Goal: Find specific page/section: Find specific page/section

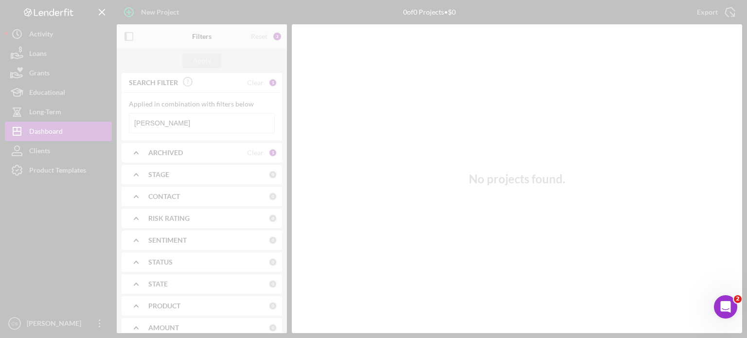
click at [165, 122] on div at bounding box center [373, 169] width 747 height 338
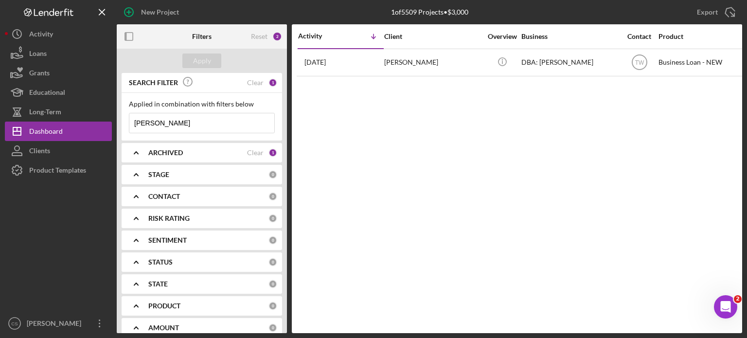
click at [165, 122] on input "[PERSON_NAME]" at bounding box center [201, 122] width 145 height 19
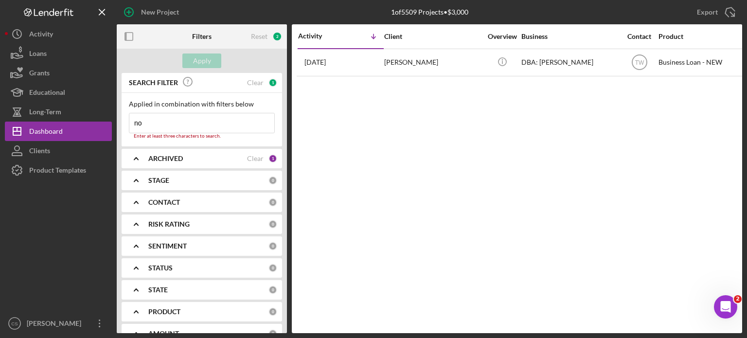
type input "n"
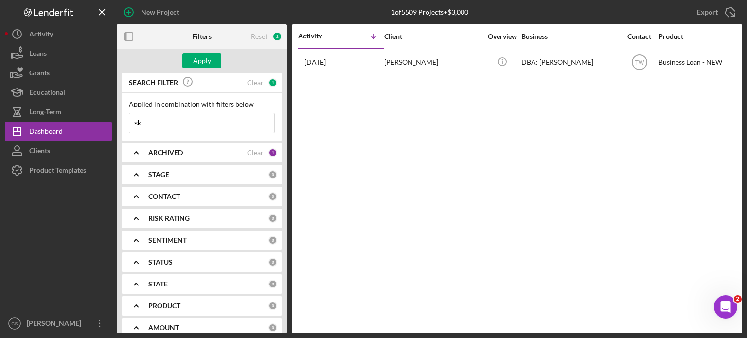
type input "s"
type input "kyshun"
click at [197, 60] on div "Apply" at bounding box center [202, 60] width 18 height 15
click at [159, 153] on b "ARCHIVED" at bounding box center [165, 153] width 35 height 8
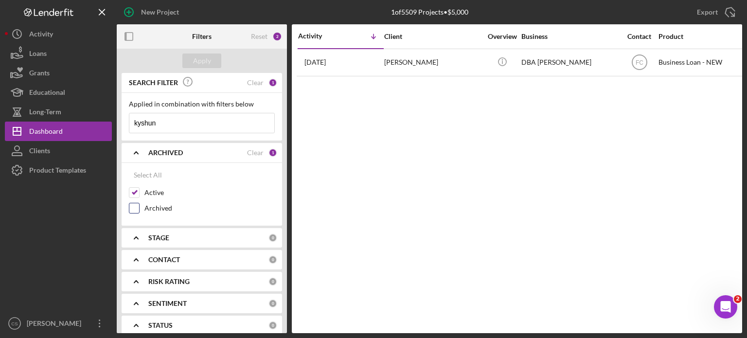
click at [136, 208] on input "Archived" at bounding box center [134, 208] width 10 height 10
checkbox input "true"
click at [137, 194] on input "Active" at bounding box center [134, 193] width 10 height 10
checkbox input "false"
click at [187, 59] on button "Apply" at bounding box center [201, 60] width 39 height 15
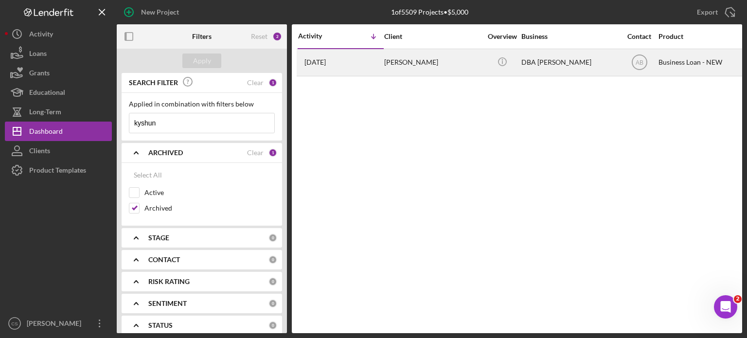
click at [326, 64] on time "[DATE]" at bounding box center [314, 62] width 21 height 8
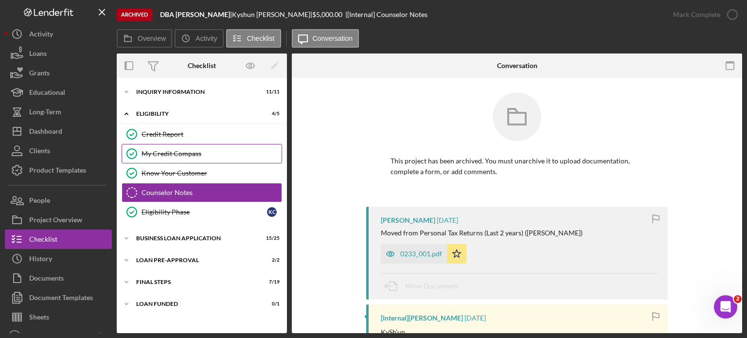
click at [158, 152] on div "My Credit Compass" at bounding box center [211, 154] width 140 height 8
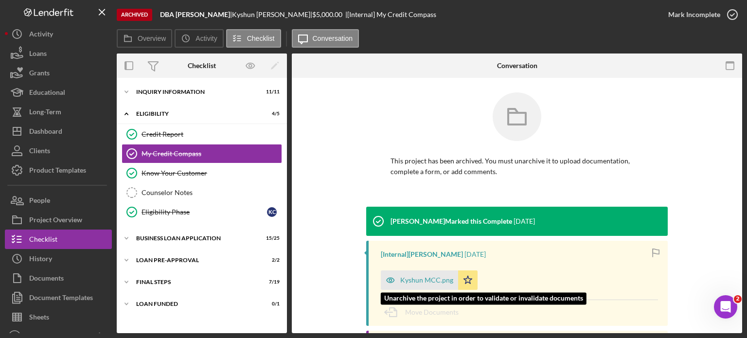
click at [414, 281] on div "Kyshun MCC.png" at bounding box center [426, 280] width 53 height 8
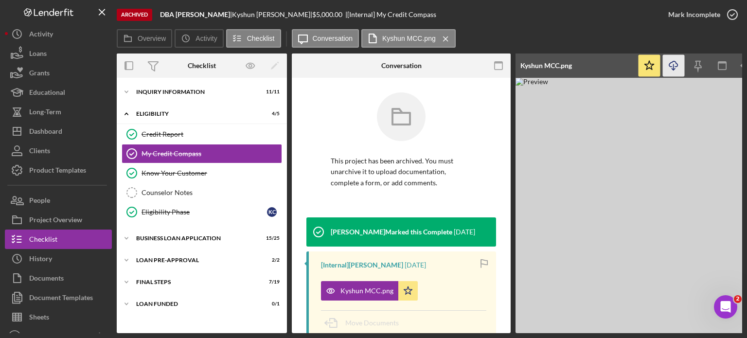
click at [673, 66] on line "button" at bounding box center [673, 66] width 0 height 5
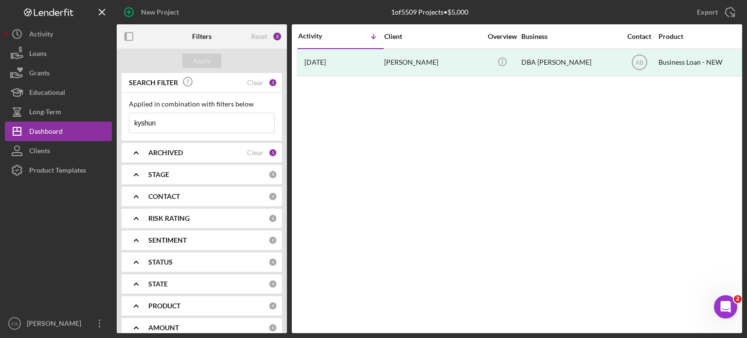
click at [134, 151] on icon "Icon/Expander" at bounding box center [136, 152] width 24 height 24
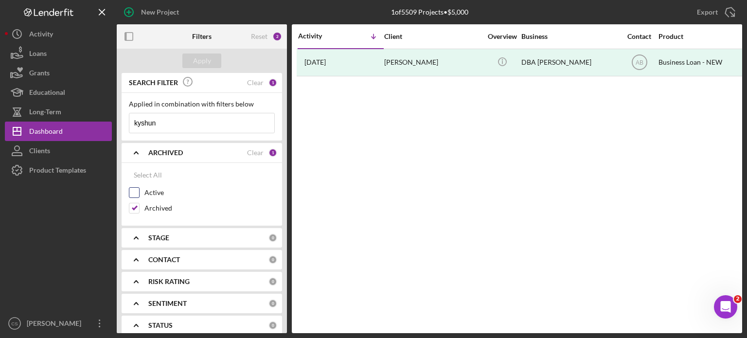
click at [136, 189] on input "Active" at bounding box center [134, 193] width 10 height 10
checkbox input "true"
click at [132, 208] on input "Archived" at bounding box center [134, 208] width 10 height 10
click at [201, 60] on div "Apply" at bounding box center [202, 60] width 18 height 15
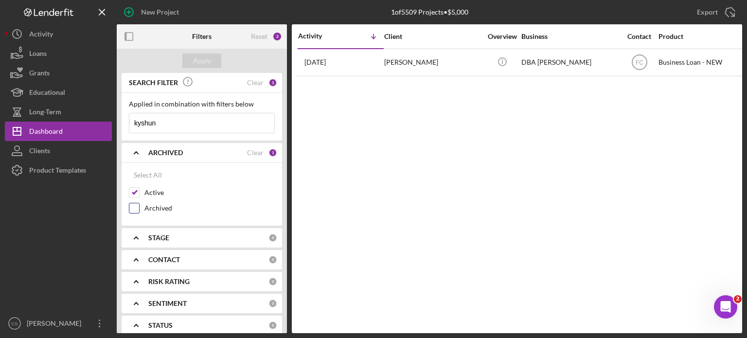
click at [145, 207] on label "Archived" at bounding box center [209, 208] width 130 height 10
click at [139, 207] on input "Archived" at bounding box center [134, 208] width 10 height 10
checkbox input "true"
click at [206, 64] on div "Apply" at bounding box center [202, 60] width 18 height 15
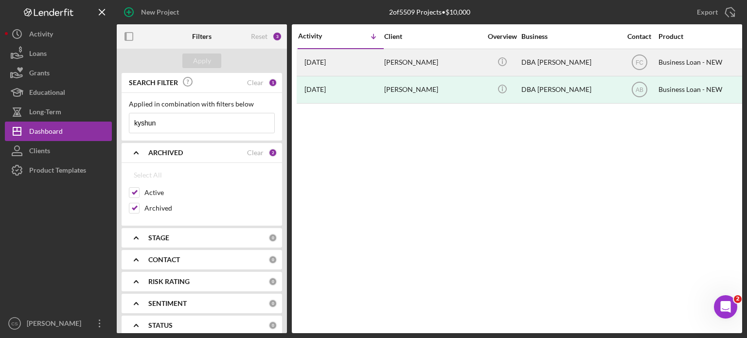
click at [310, 60] on time "[DATE]" at bounding box center [314, 62] width 21 height 8
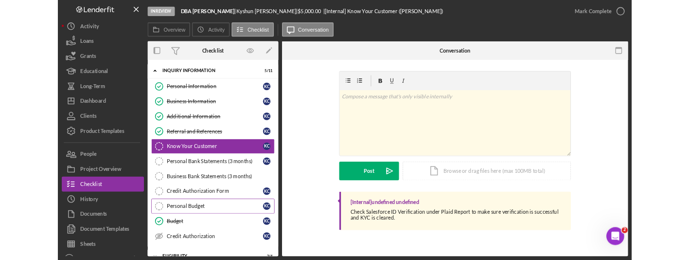
scroll to position [49, 0]
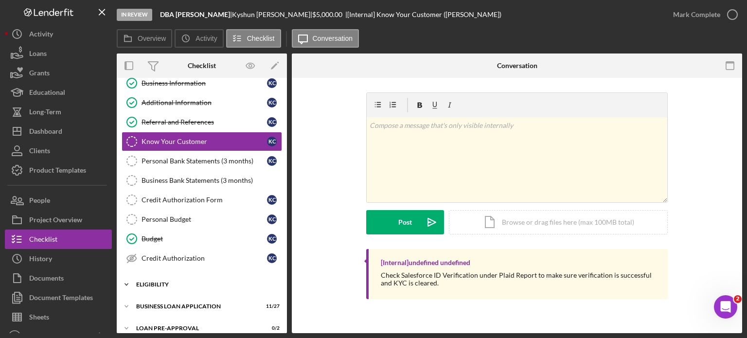
click at [129, 283] on icon "Icon/Expander" at bounding box center [126, 284] width 19 height 19
click at [131, 323] on icon "My Credit Compass" at bounding box center [132, 324] width 24 height 24
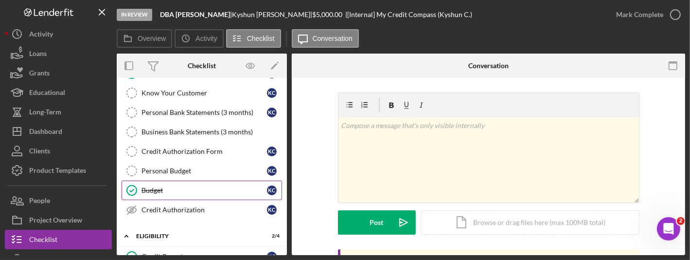
scroll to position [146, 0]
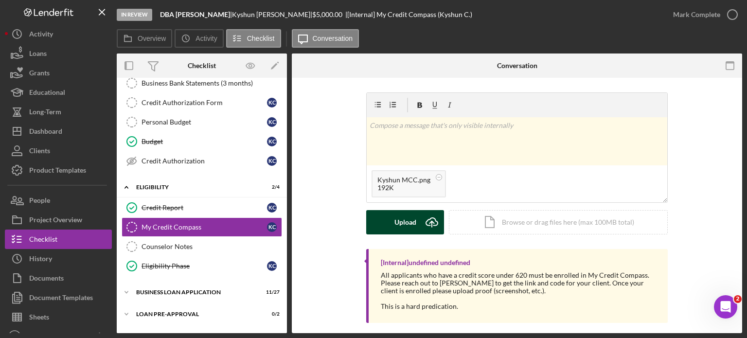
click at [428, 222] on icon "Icon/Upload" at bounding box center [432, 222] width 24 height 24
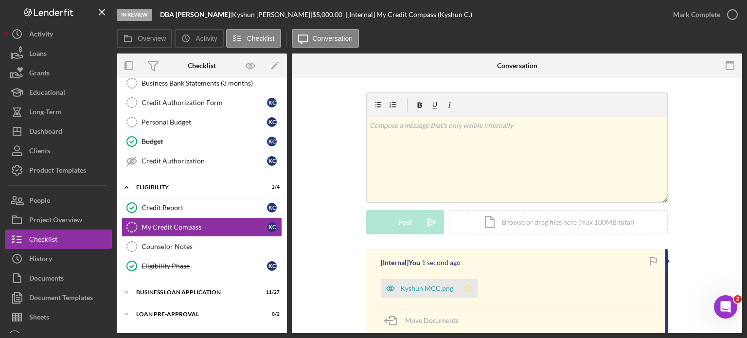
click at [464, 288] on polygon "button" at bounding box center [468, 288] width 8 height 8
click at [729, 13] on icon "button" at bounding box center [732, 14] width 24 height 24
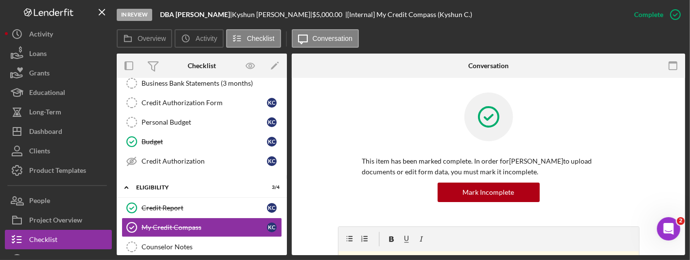
scroll to position [23, 0]
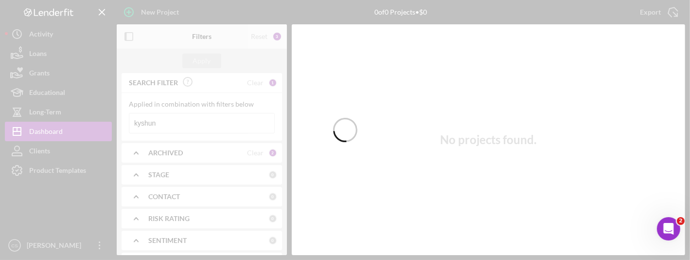
click at [165, 119] on div at bounding box center [345, 130] width 690 height 260
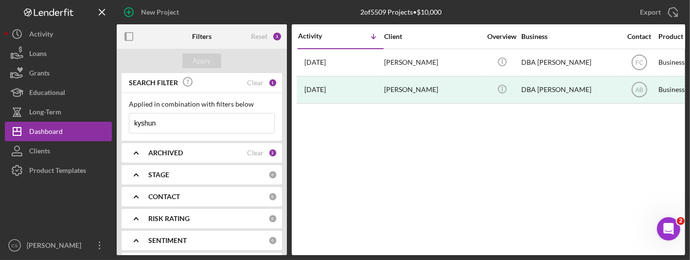
drag, startPoint x: 165, startPoint y: 119, endPoint x: 110, endPoint y: 114, distance: 55.1
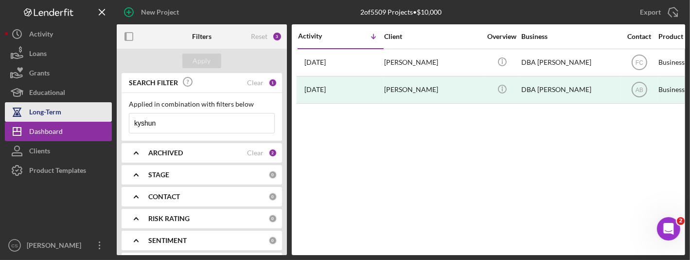
click at [111, 114] on div "New Project 2 of 5509 Projects • $10,000 kyshun Export Icon/Export Filters Rese…" at bounding box center [345, 127] width 680 height 255
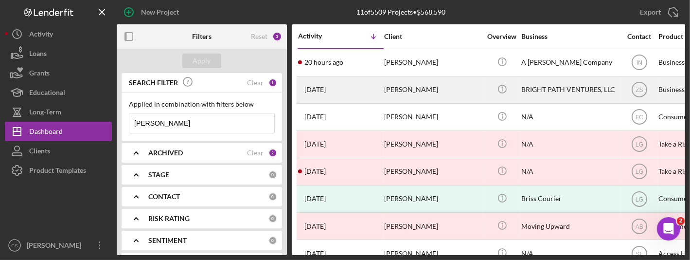
type input "[PERSON_NAME]"
click at [324, 87] on time "[DATE]" at bounding box center [314, 90] width 21 height 8
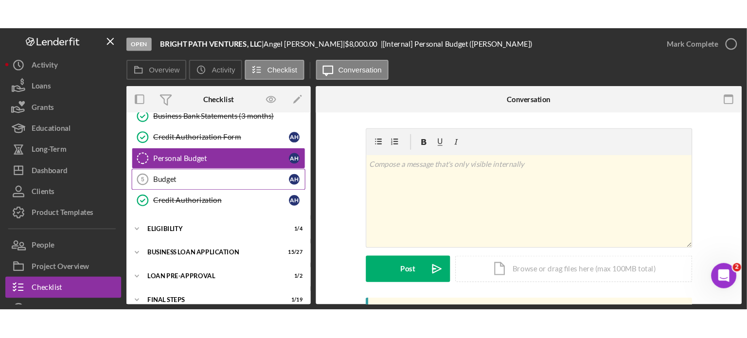
scroll to position [178, 0]
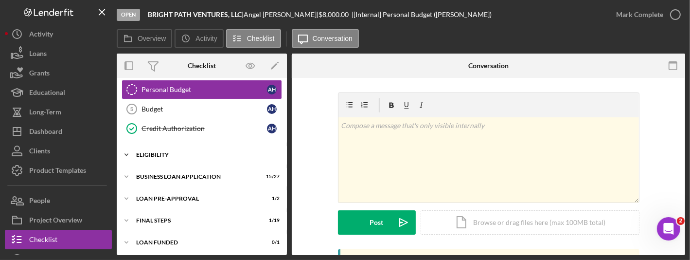
click at [124, 152] on icon "Icon/Expander" at bounding box center [126, 154] width 19 height 19
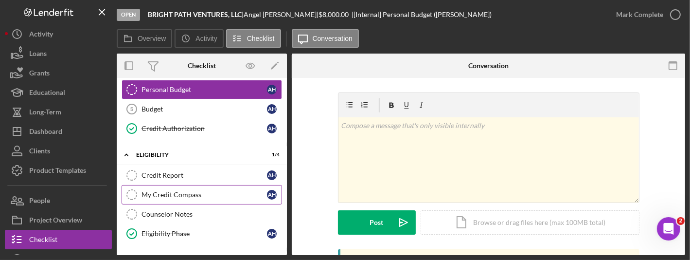
click at [158, 186] on link "My Credit Compass My Credit Compass A H" at bounding box center [202, 194] width 160 height 19
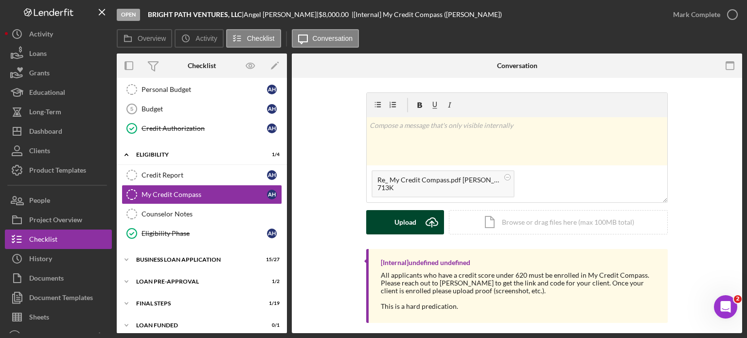
click at [434, 222] on icon "Icon/Upload" at bounding box center [432, 222] width 24 height 24
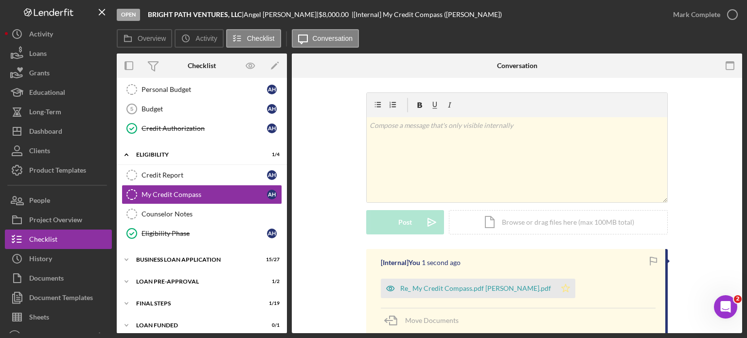
click at [556, 290] on icon "Icon/Star" at bounding box center [565, 288] width 19 height 19
click at [733, 16] on icon "button" at bounding box center [732, 14] width 24 height 24
